Goal: Obtain resource: Obtain resource

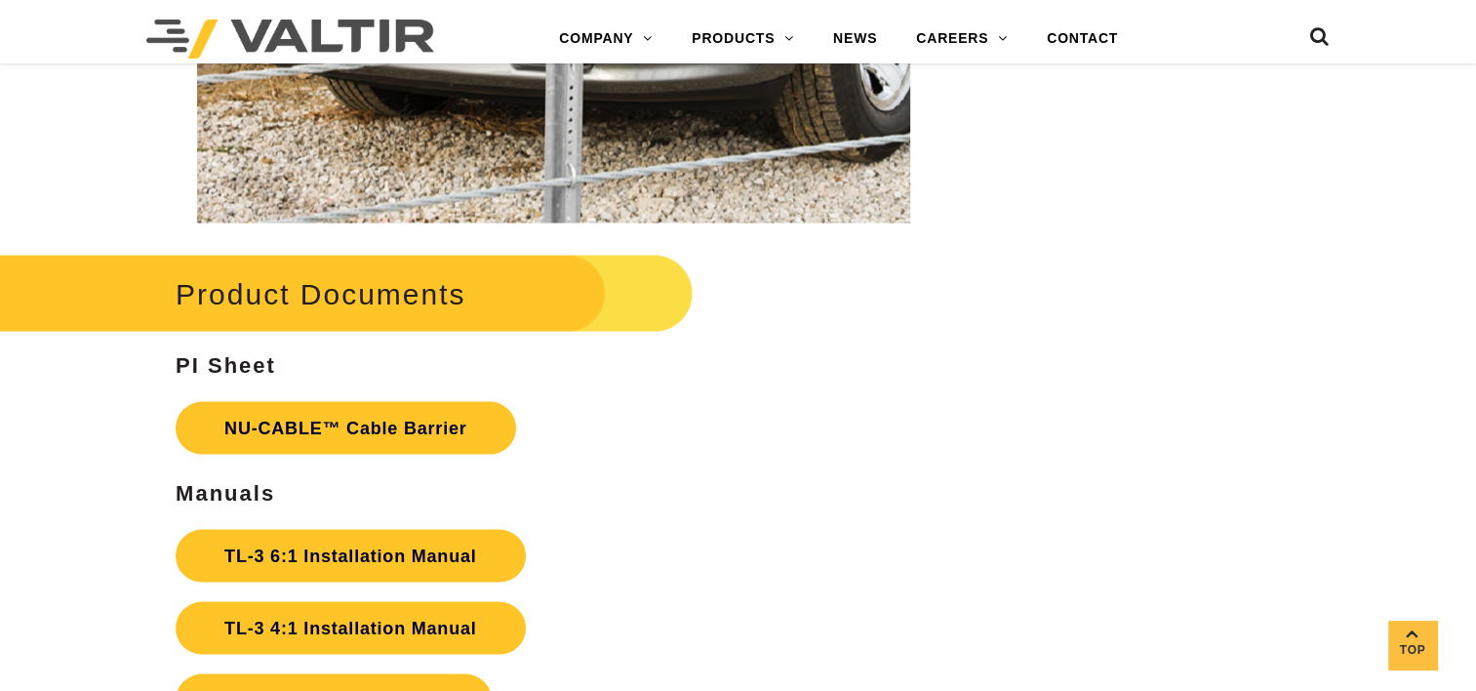
scroll to position [4098, 0]
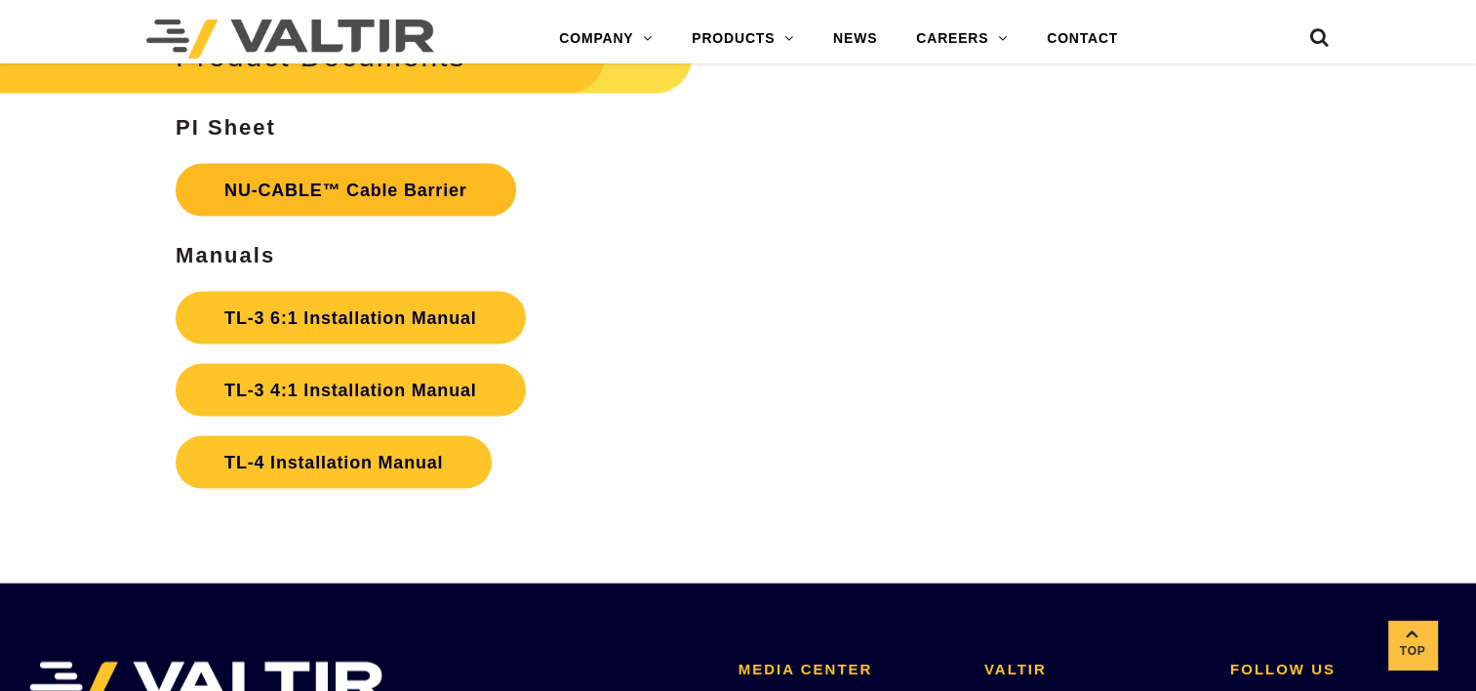
click at [336, 203] on link "NU-CABLE™ Cable Barrier" at bounding box center [346, 190] width 340 height 53
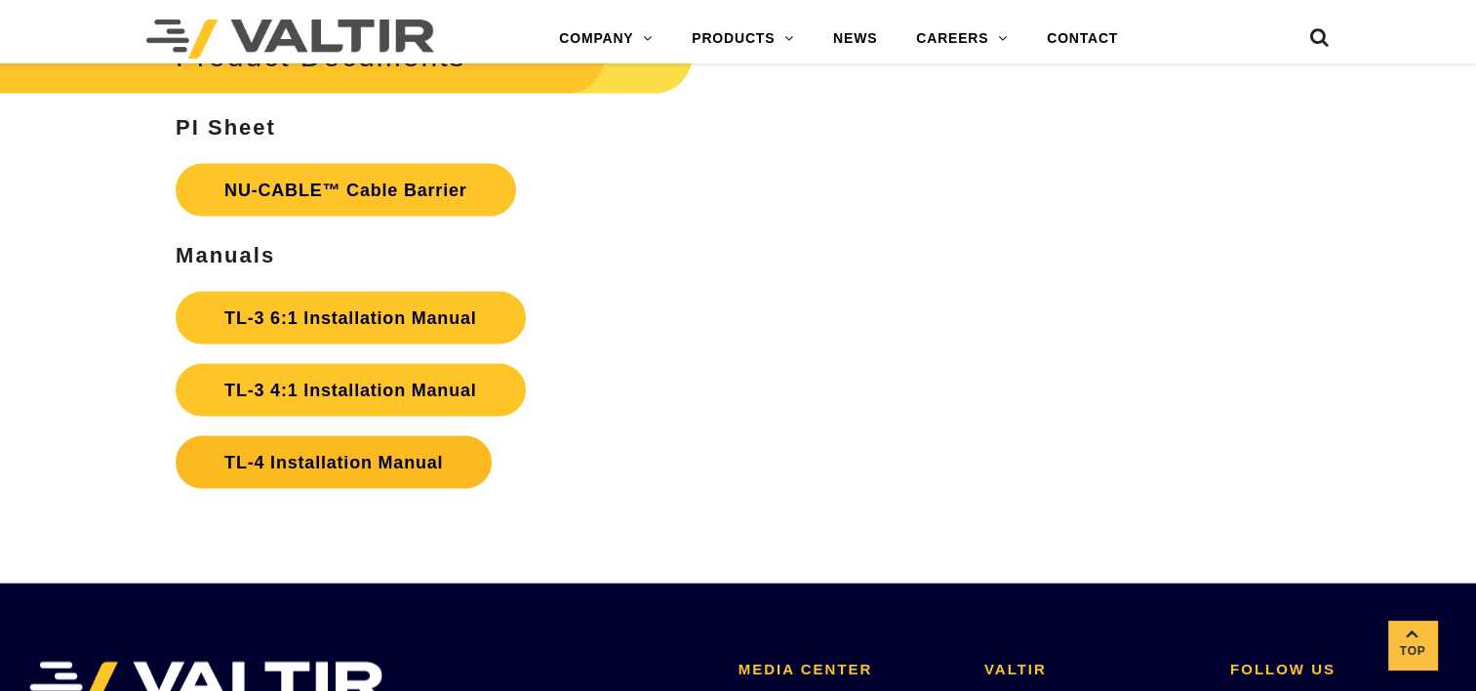
click at [323, 454] on link "TL-4 Installation Manual" at bounding box center [334, 462] width 316 height 53
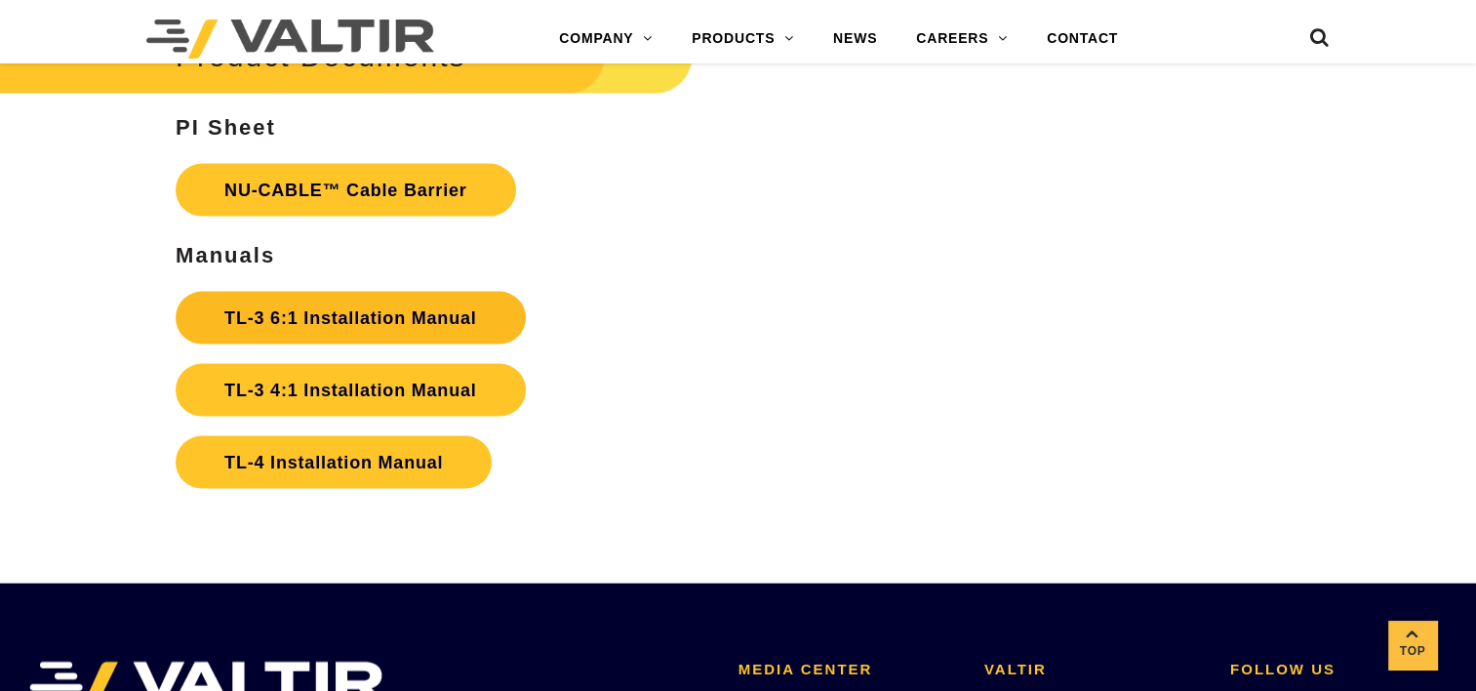
click at [375, 316] on strong "TL-3 6:1 Installation Manual" at bounding box center [350, 318] width 252 height 20
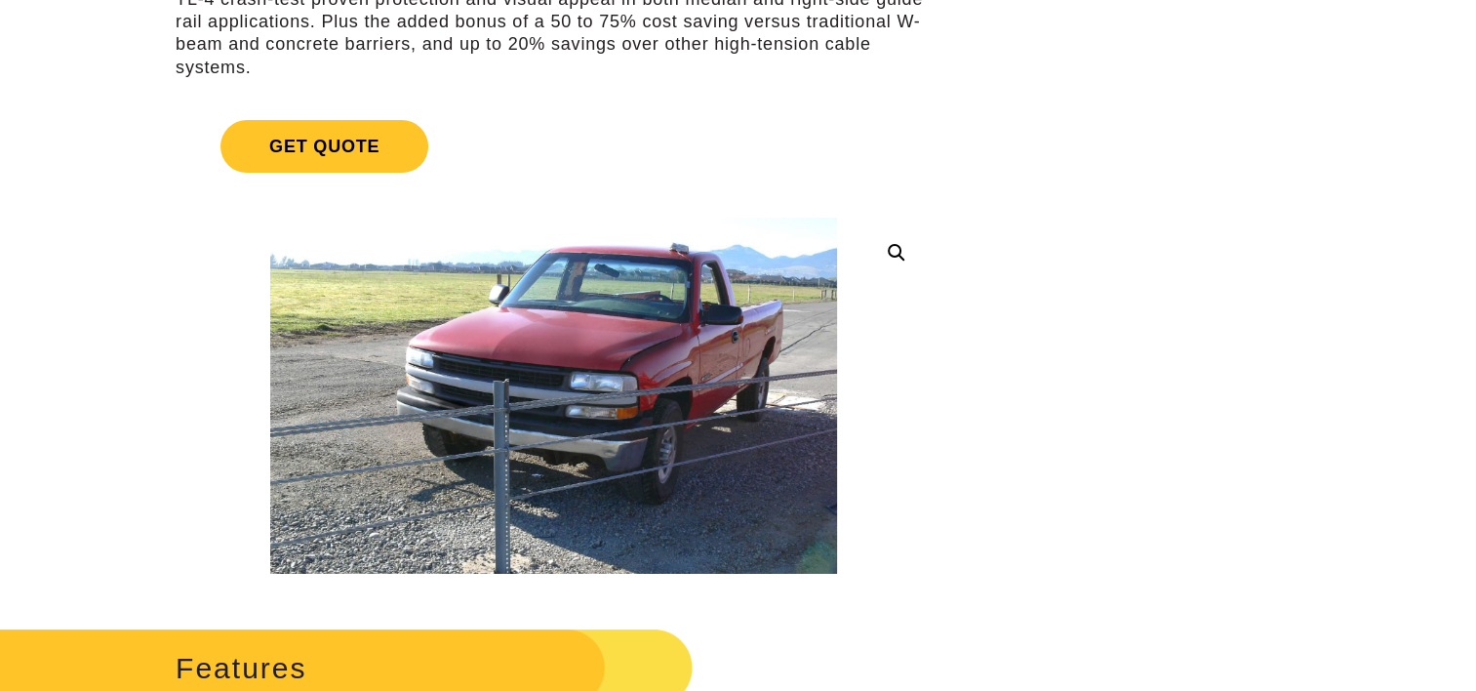
scroll to position [0, 0]
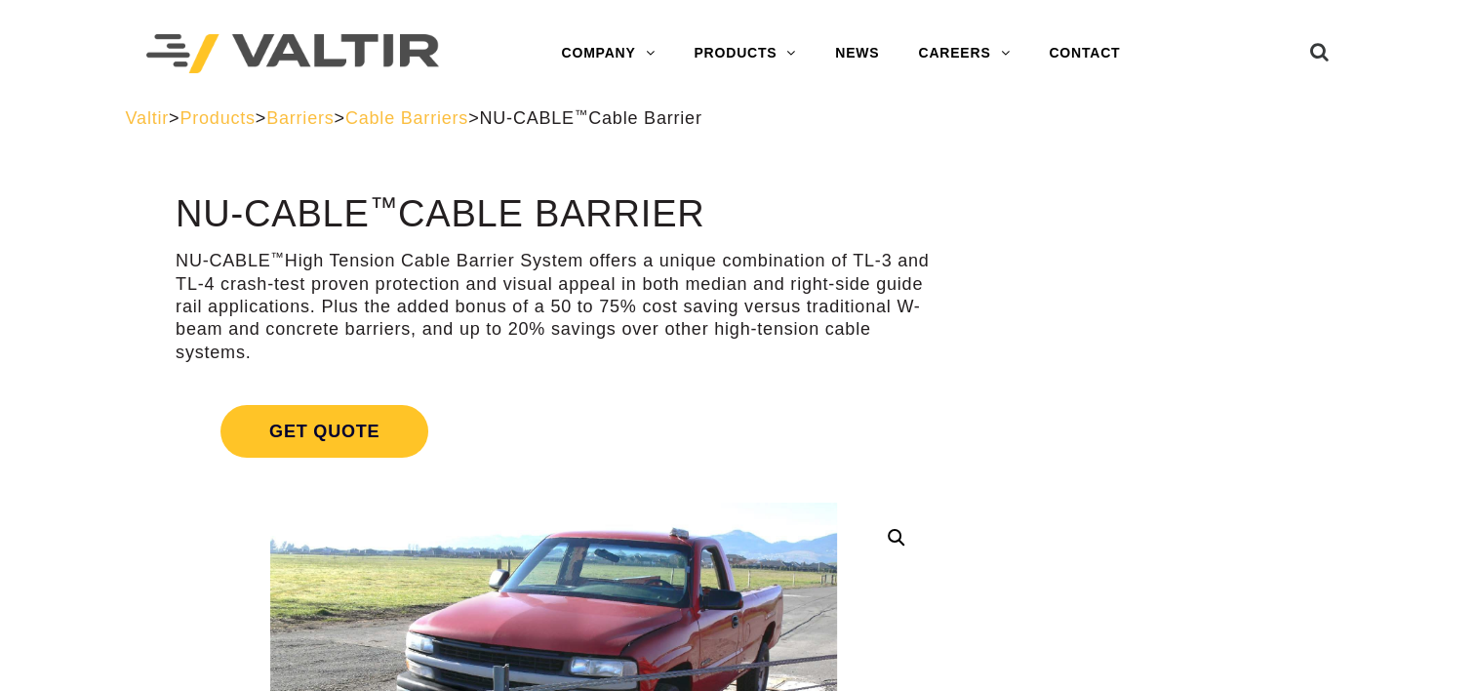
click at [468, 122] on span "Cable Barriers" at bounding box center [406, 118] width 123 height 20
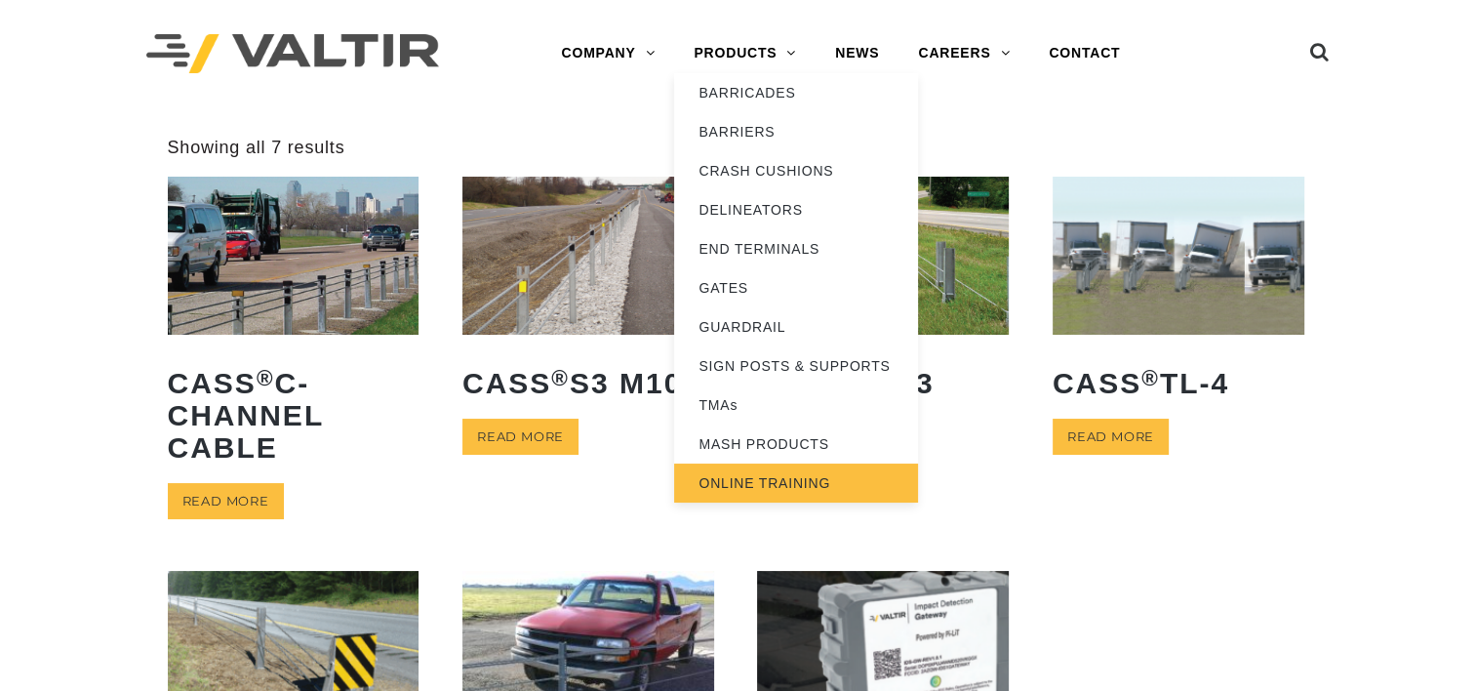
click at [742, 472] on link "ONLINE TRAINING" at bounding box center [796, 482] width 244 height 39
